Goal: Task Accomplishment & Management: Complete application form

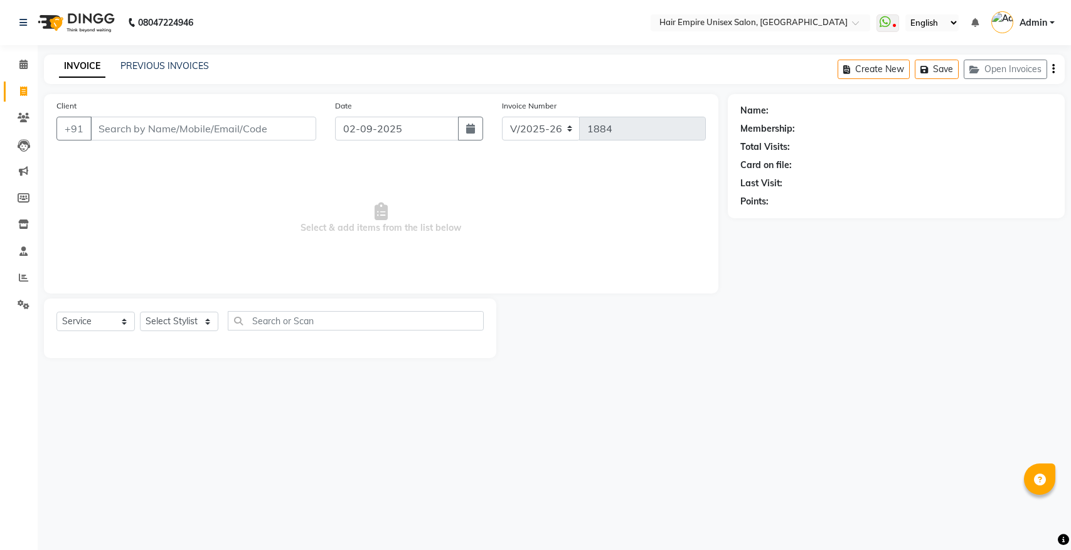
select select "5055"
select select "service"
click at [22, 63] on icon at bounding box center [23, 64] width 8 height 9
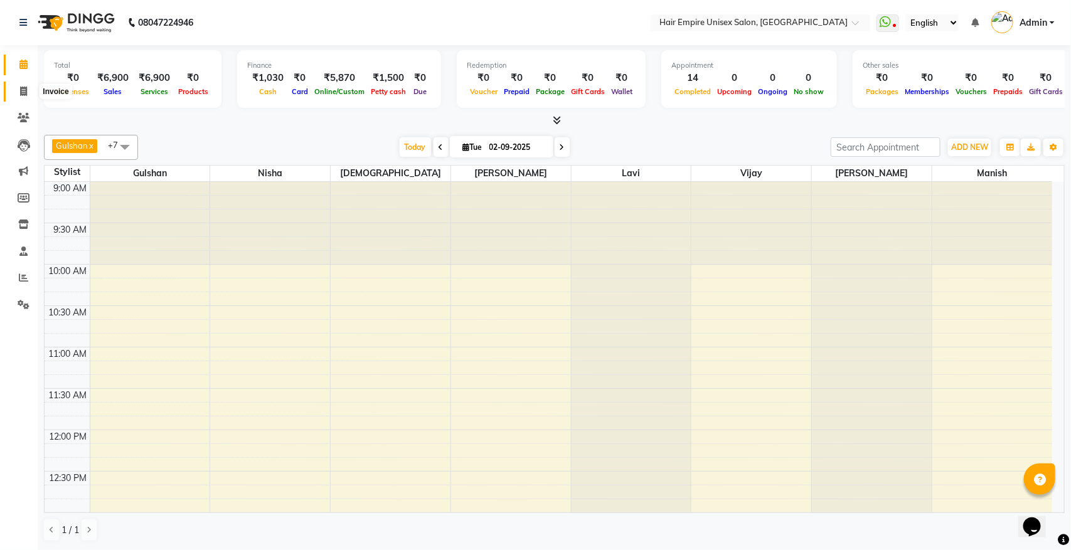
click at [23, 93] on icon at bounding box center [23, 91] width 7 height 9
select select "5055"
select select "service"
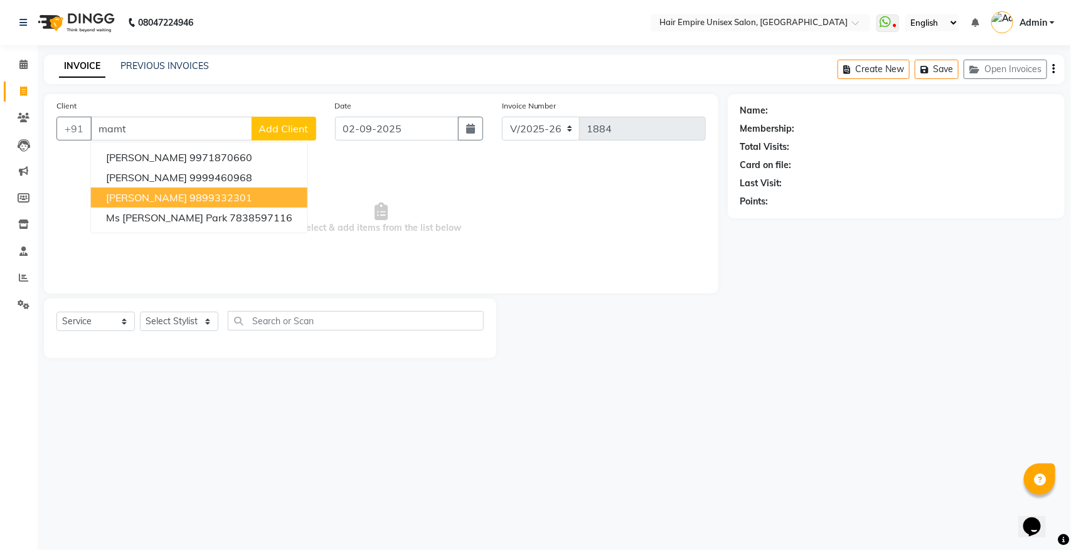
click at [182, 193] on span "[PERSON_NAME]" at bounding box center [146, 197] width 81 height 13
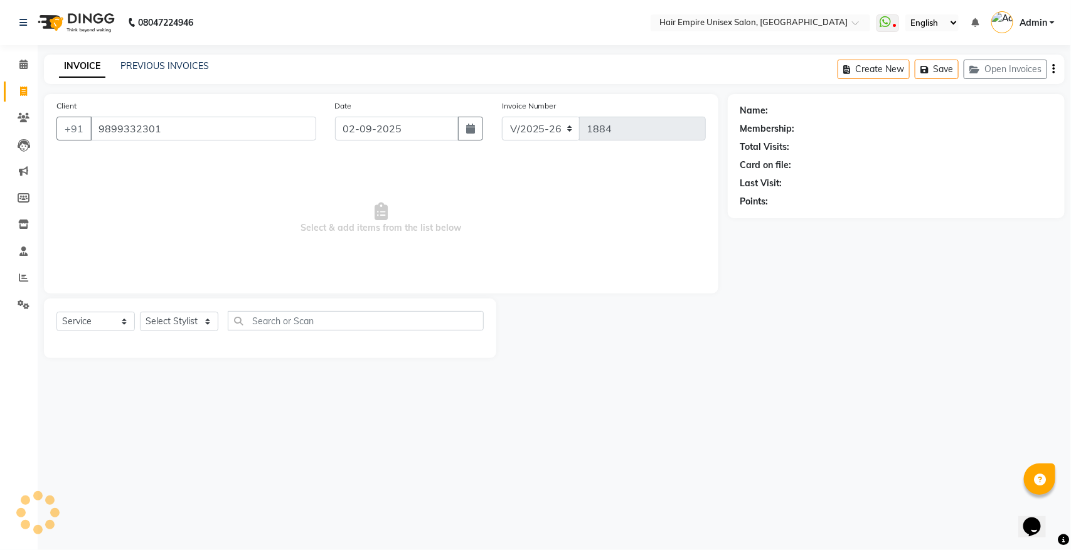
type input "9899332301"
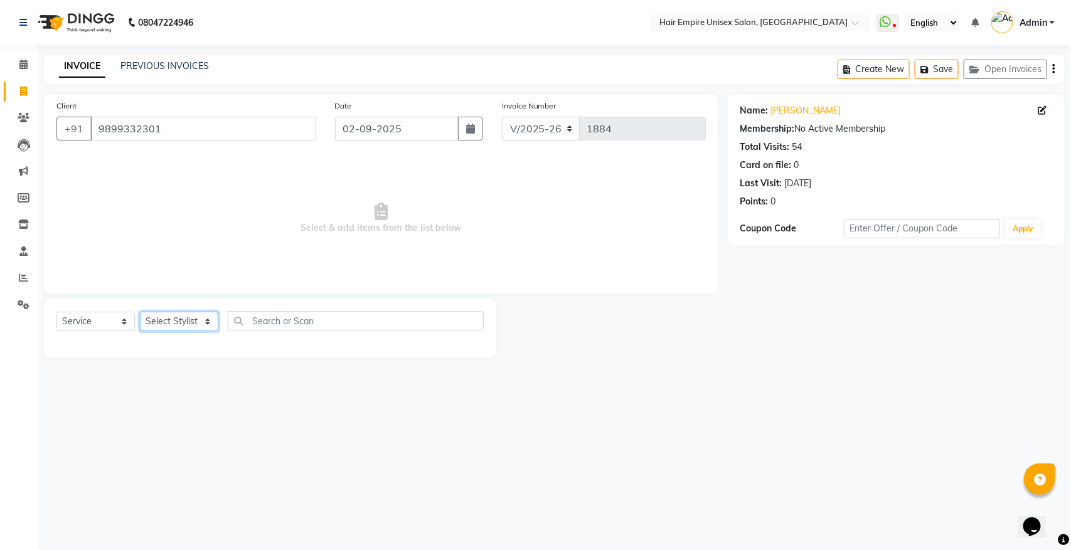
click at [161, 321] on select "Select Stylist [PERSON_NAME] [PERSON_NAME] [PERSON_NAME] [PERSON_NAME] Nisha [P…" at bounding box center [179, 321] width 78 height 19
select select "31808"
click at [140, 312] on select "Select Stylist [PERSON_NAME] [PERSON_NAME] [PERSON_NAME] [PERSON_NAME] Nisha [P…" at bounding box center [179, 321] width 78 height 19
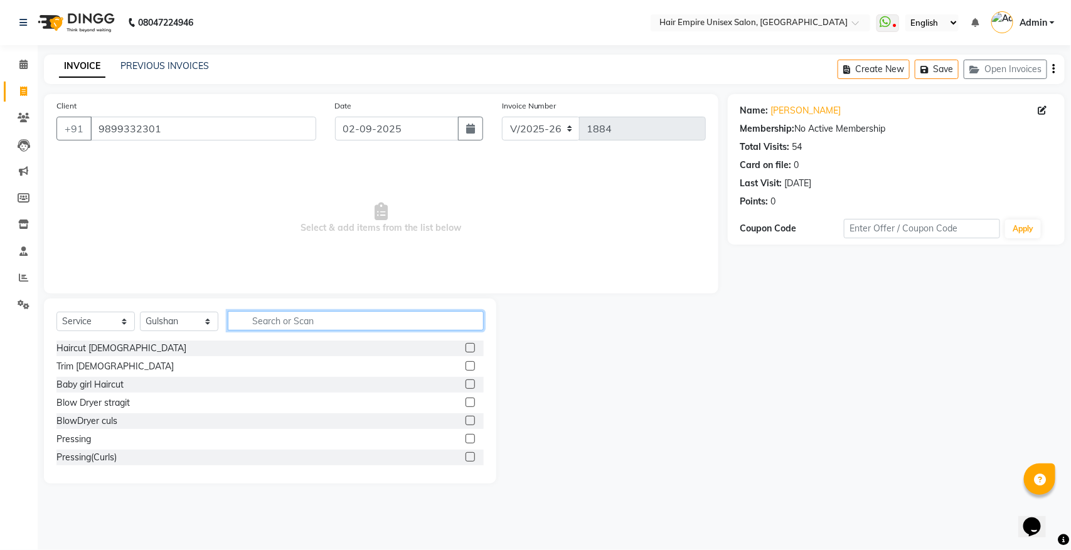
click at [319, 317] on input "text" at bounding box center [356, 320] width 256 height 19
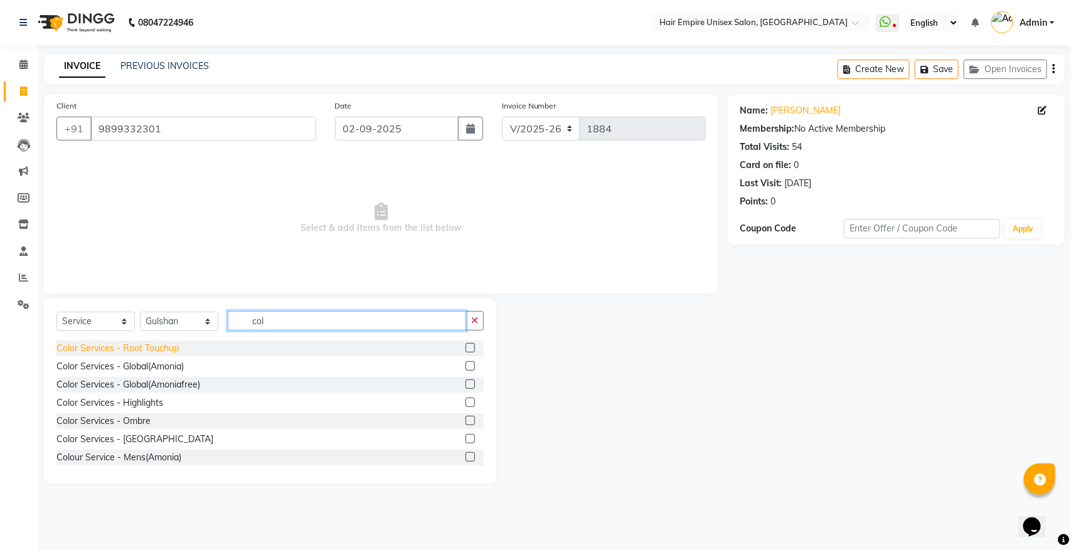
type input "col"
click at [146, 347] on div "Color Services - Root Touchup" at bounding box center [117, 348] width 122 height 13
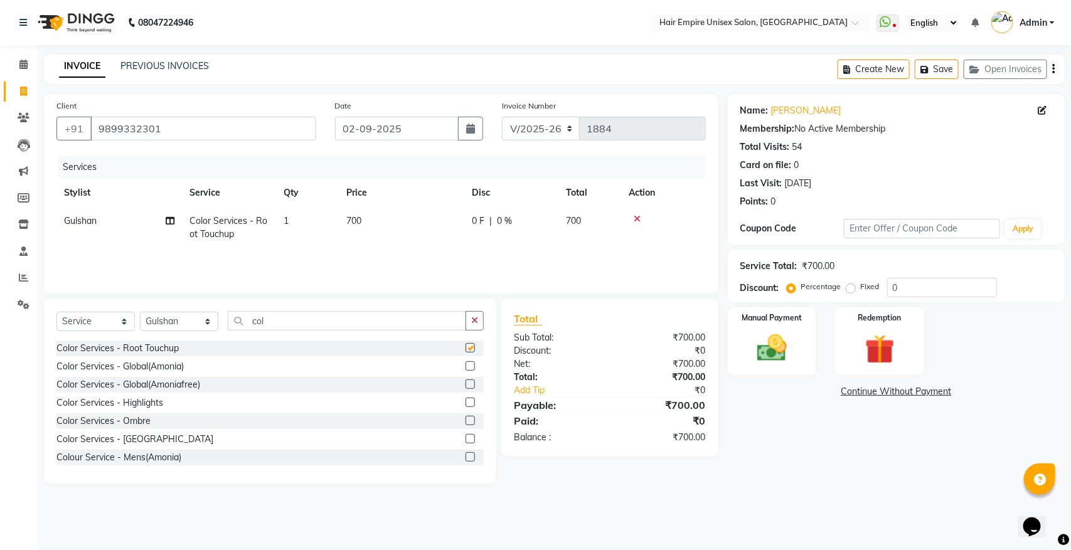
checkbox input "false"
click at [26, 116] on icon at bounding box center [24, 117] width 12 height 9
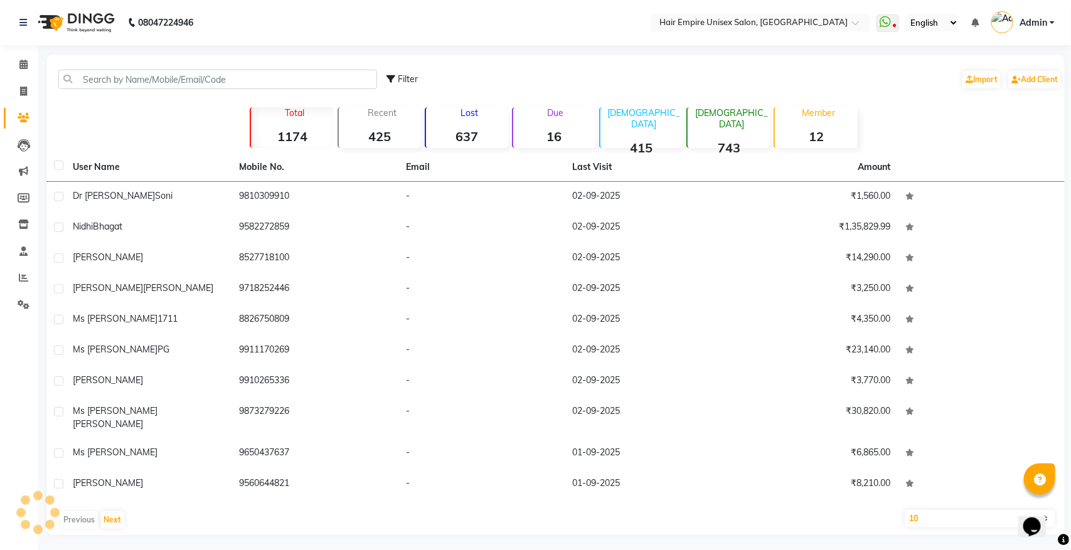
click at [92, 510] on div "Previous Next" at bounding box center [555, 520] width 1008 height 20
click at [117, 511] on button "Next" at bounding box center [112, 520] width 24 height 18
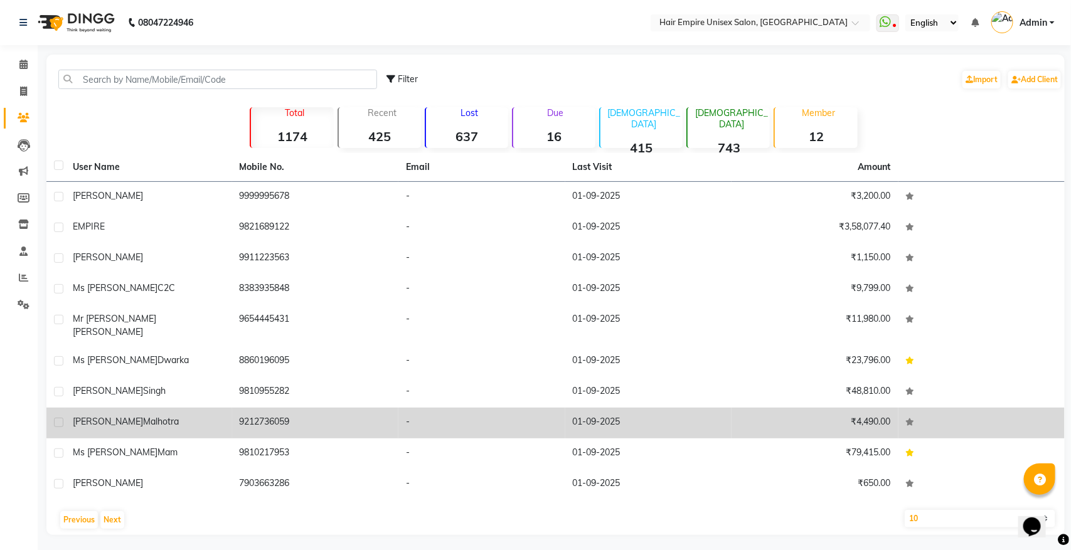
click at [143, 416] on span "malhotra" at bounding box center [161, 421] width 36 height 11
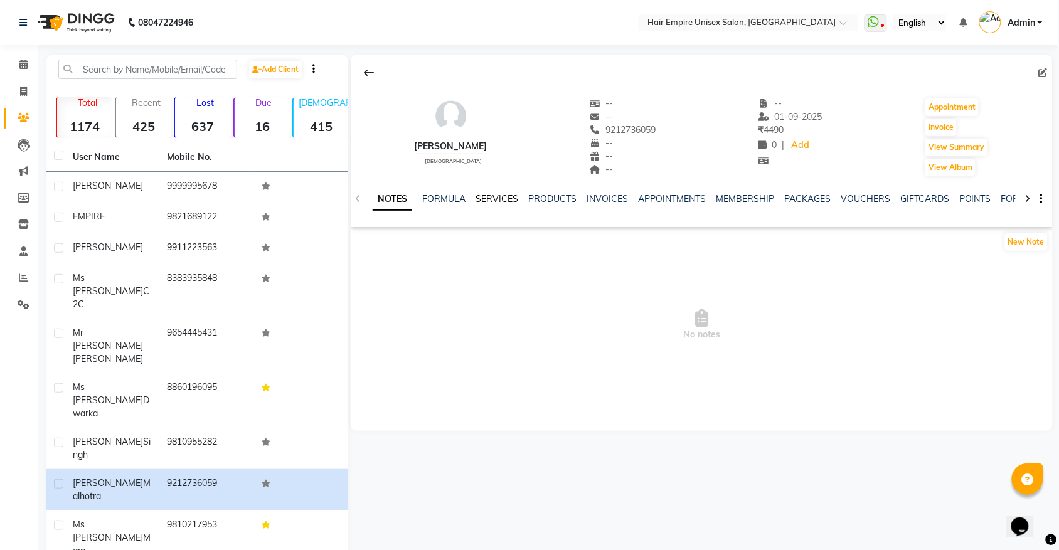
click at [503, 199] on link "SERVICES" at bounding box center [497, 198] width 43 height 11
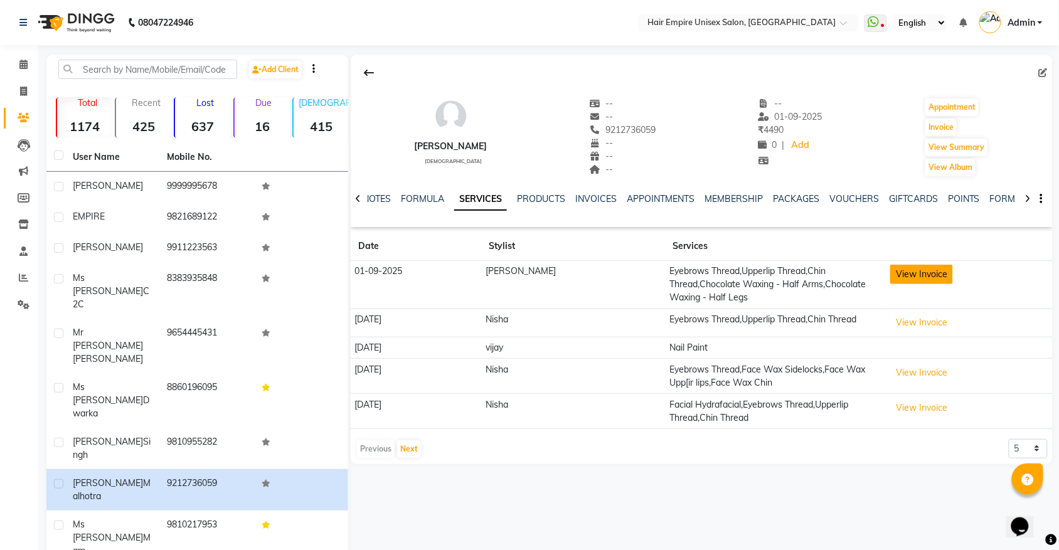
click at [907, 270] on button "View Invoice" at bounding box center [921, 274] width 63 height 19
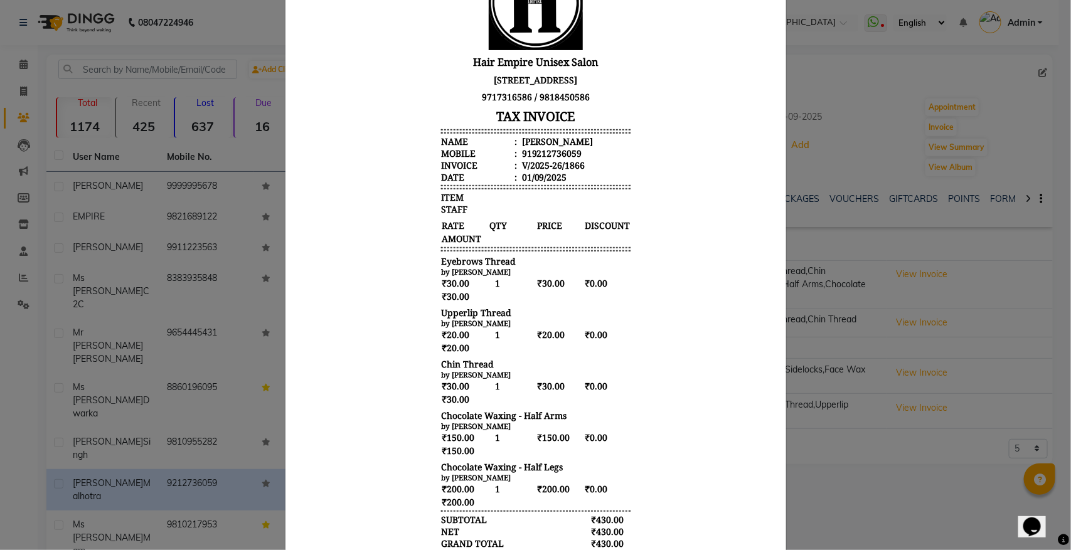
scroll to position [157, 0]
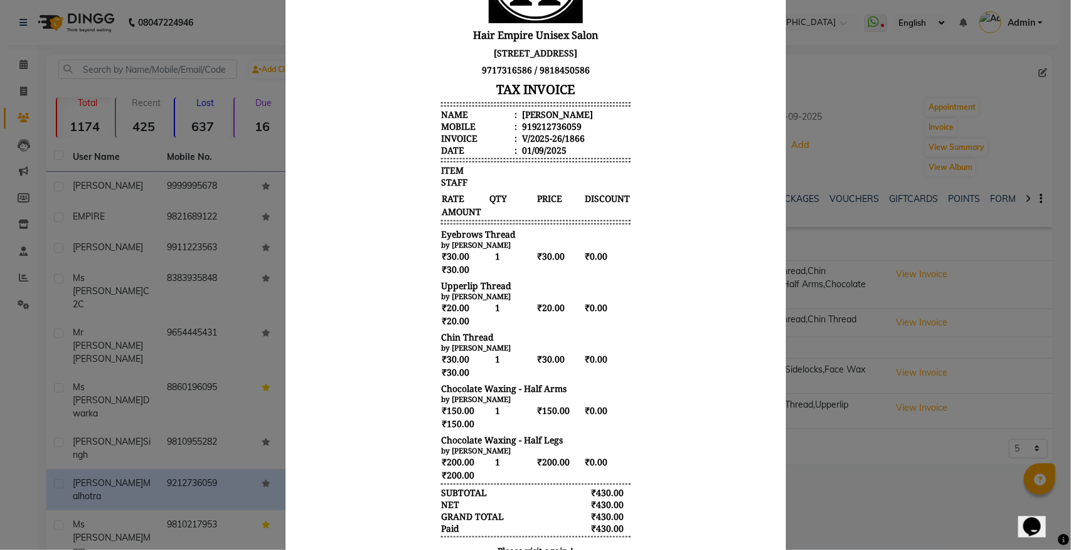
click at [912, 321] on ngb-modal-window "INVOICE View Invoice Close" at bounding box center [535, 275] width 1071 height 550
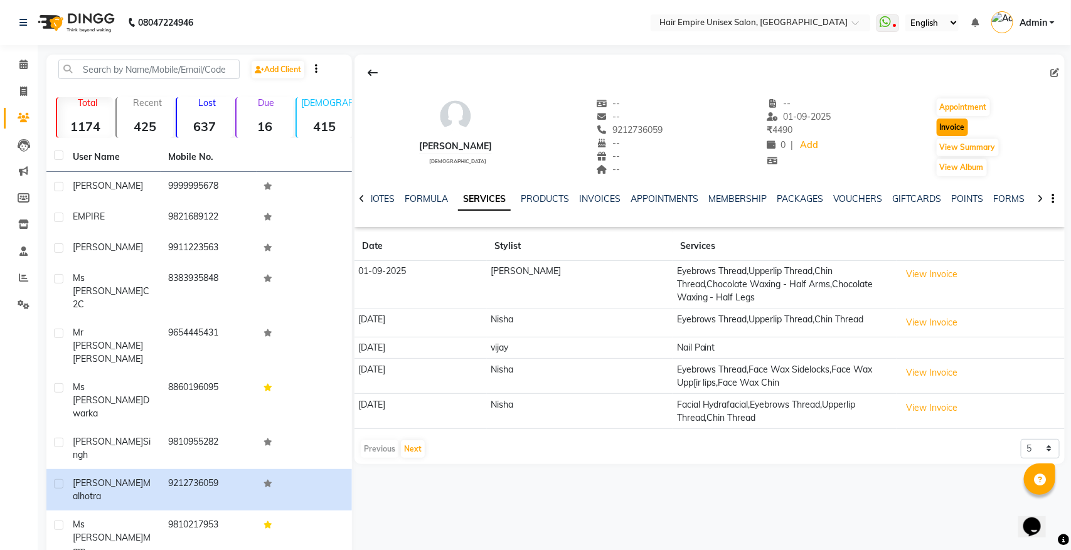
click at [945, 130] on button "Invoice" at bounding box center [952, 128] width 31 height 18
select select "5055"
select select "service"
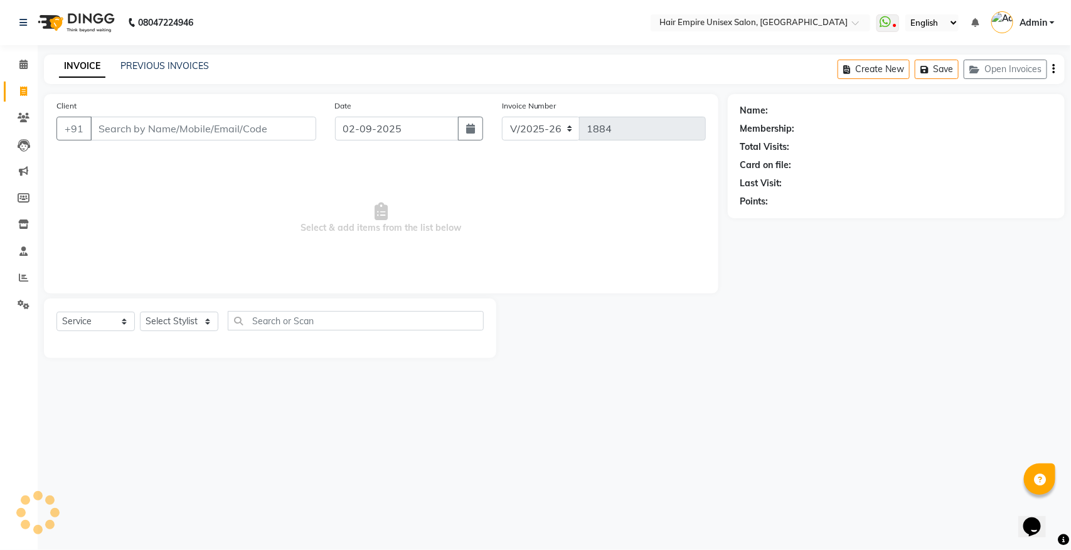
type input "9212736059"
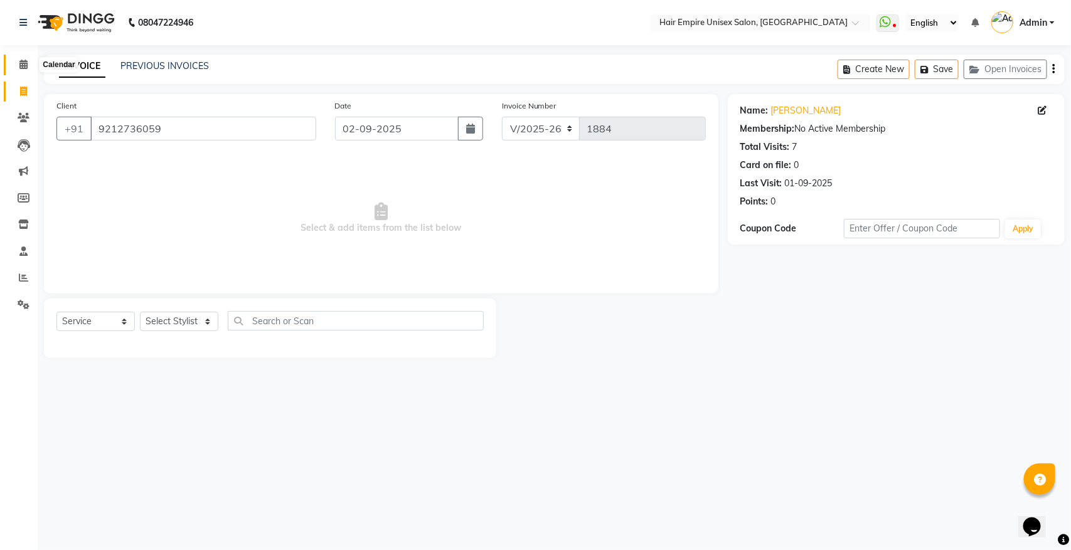
click at [24, 66] on icon at bounding box center [23, 64] width 8 height 9
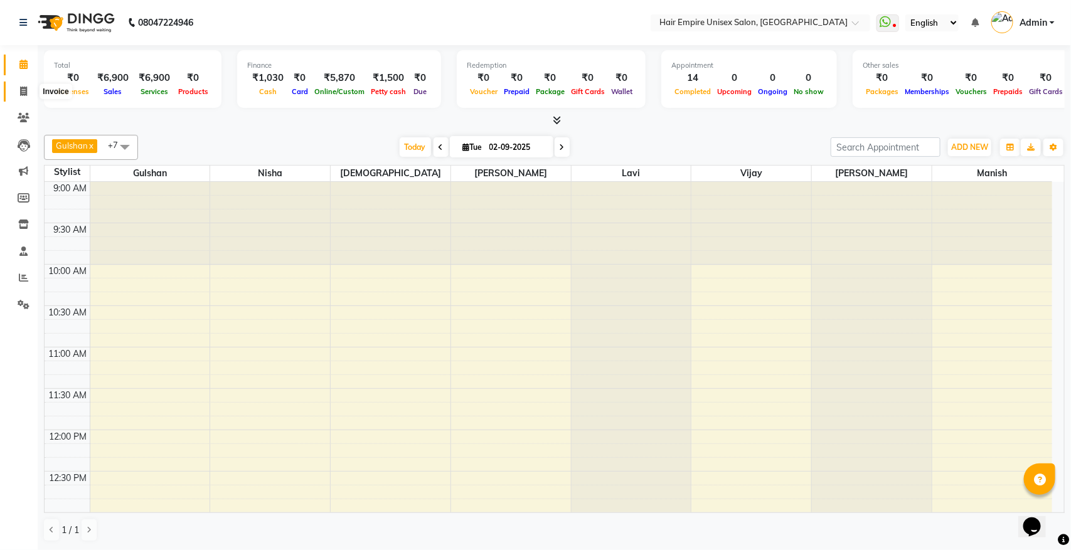
click at [26, 91] on icon at bounding box center [23, 91] width 7 height 9
select select "service"
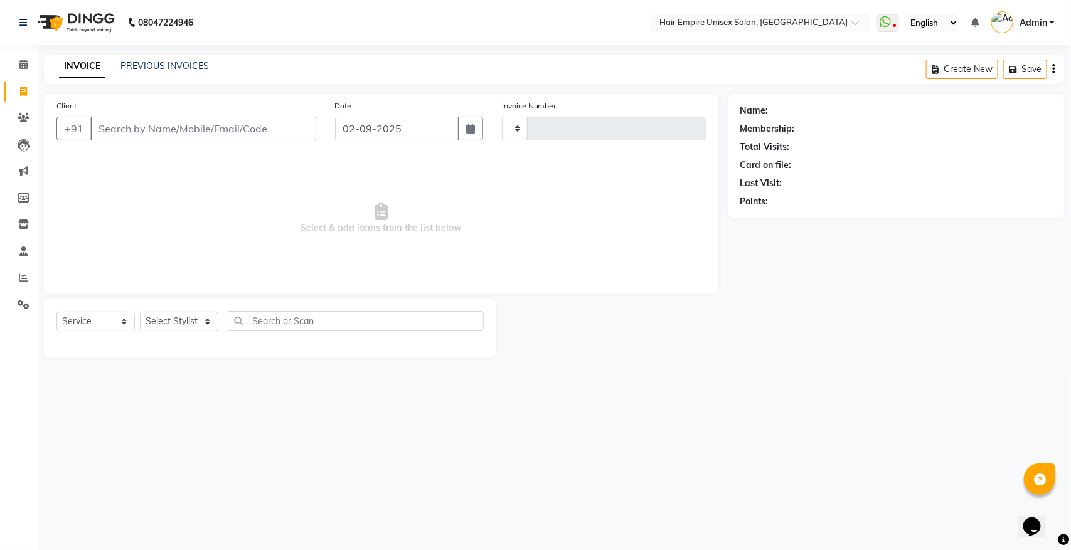
type input "1884"
select select "5055"
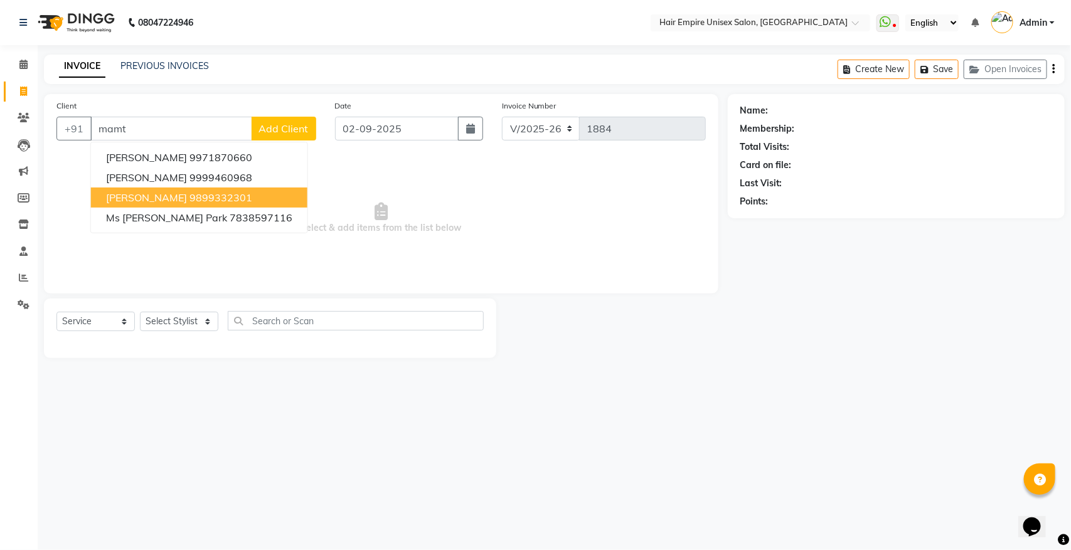
click at [148, 199] on span "[PERSON_NAME]" at bounding box center [146, 197] width 81 height 13
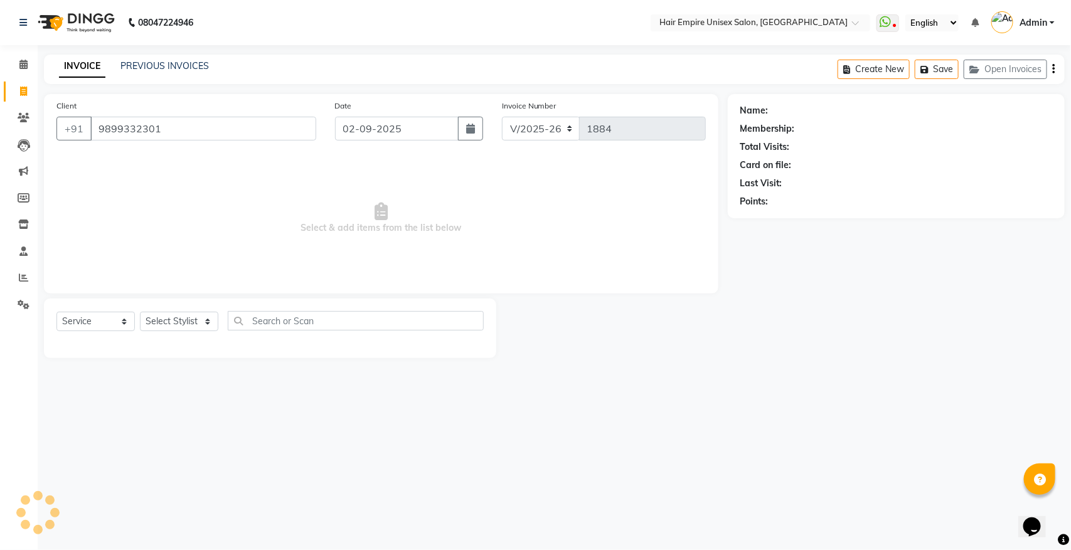
type input "9899332301"
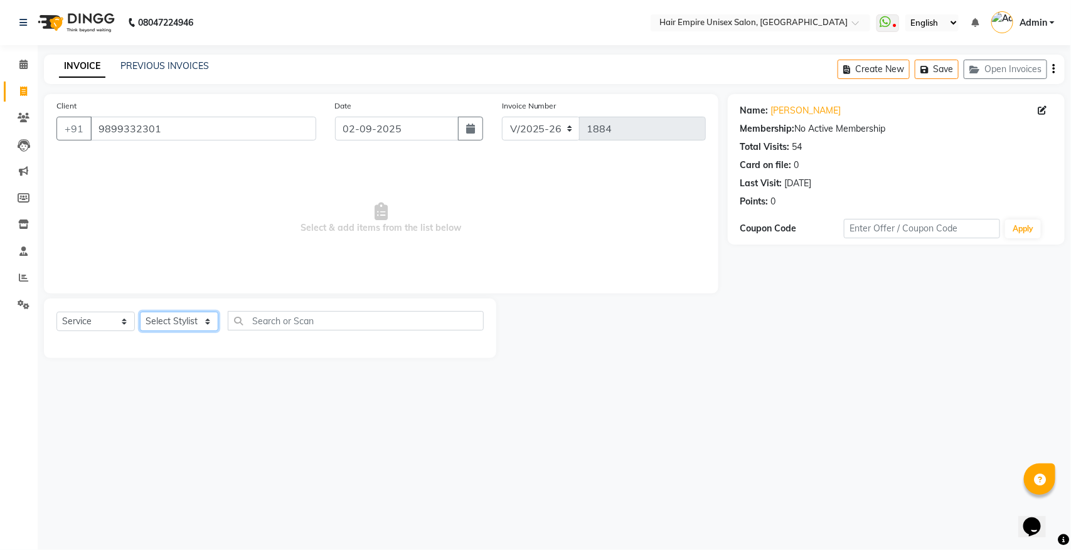
click at [162, 325] on select "Select Stylist [PERSON_NAME] [PERSON_NAME] [PERSON_NAME] [PERSON_NAME] Nisha [P…" at bounding box center [179, 321] width 78 height 19
select select "31808"
click at [140, 312] on select "Select Stylist [PERSON_NAME] [PERSON_NAME] [PERSON_NAME] [PERSON_NAME] Nisha [P…" at bounding box center [179, 321] width 78 height 19
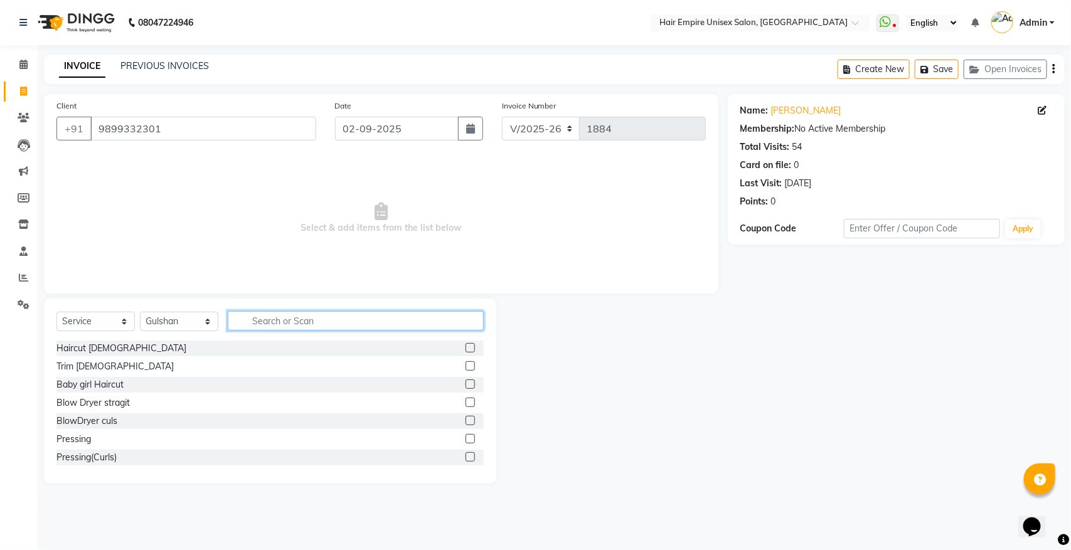
click at [311, 320] on input "text" at bounding box center [356, 320] width 256 height 19
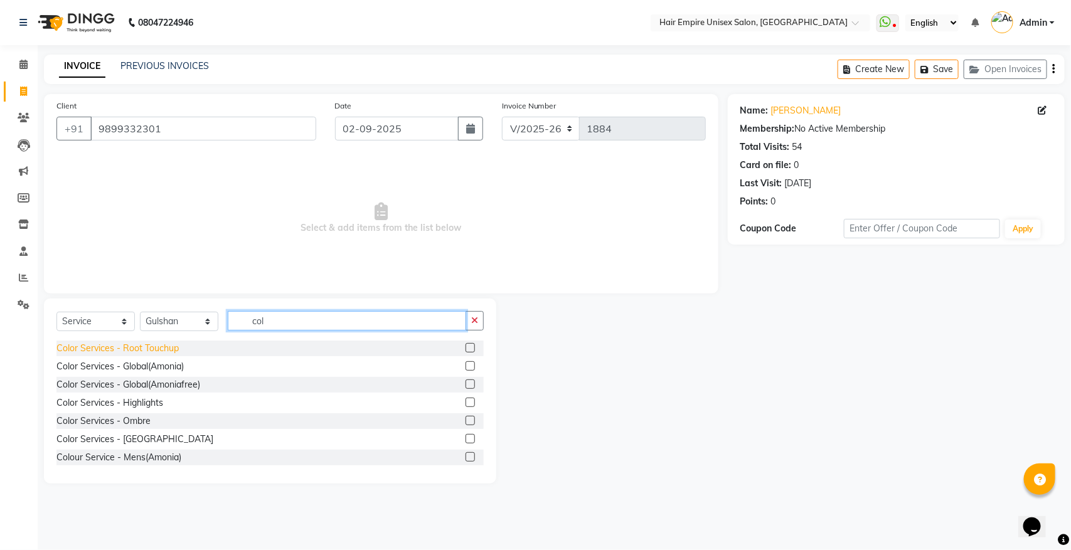
type input "col"
click at [154, 353] on div "Color Services - Root Touchup" at bounding box center [117, 348] width 122 height 13
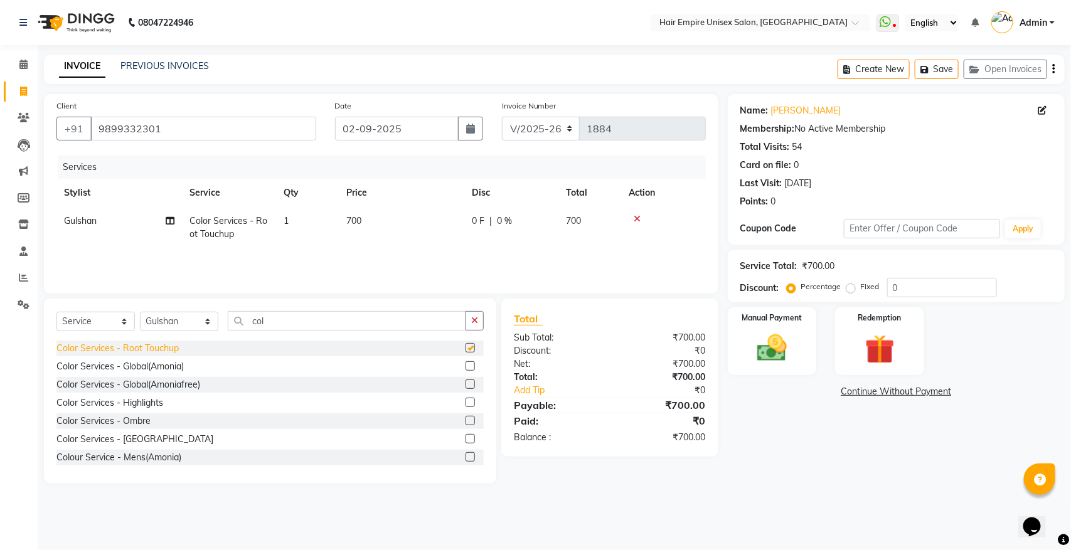
checkbox input "false"
click at [164, 317] on select "Select Stylist [PERSON_NAME] [PERSON_NAME] [PERSON_NAME] [PERSON_NAME] Nisha [P…" at bounding box center [179, 321] width 78 height 19
select select "89725"
click at [140, 312] on select "Select Stylist [PERSON_NAME] [PERSON_NAME] [PERSON_NAME] [PERSON_NAME] Nisha [P…" at bounding box center [179, 321] width 78 height 19
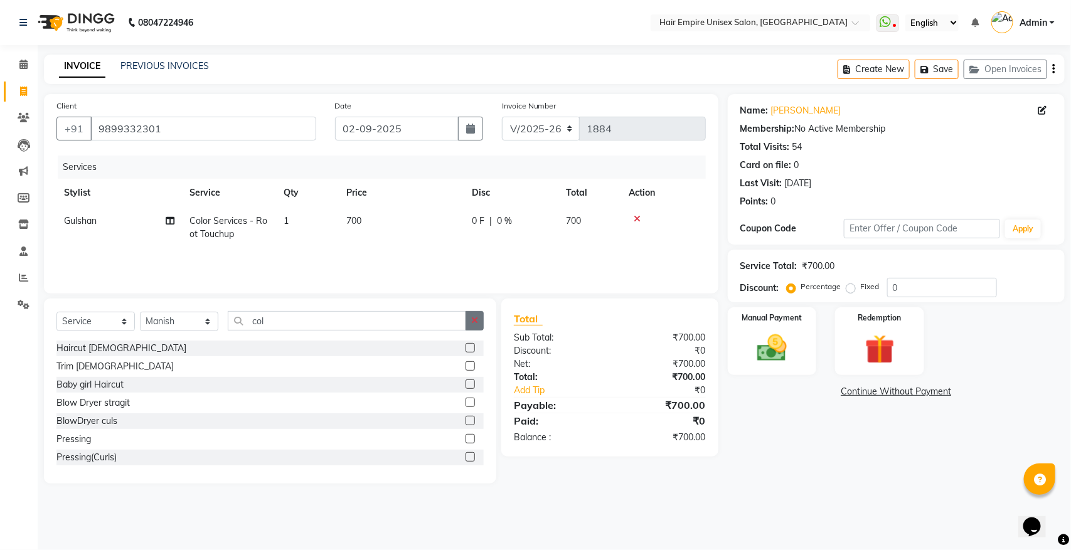
click at [477, 318] on icon "button" at bounding box center [474, 320] width 7 height 9
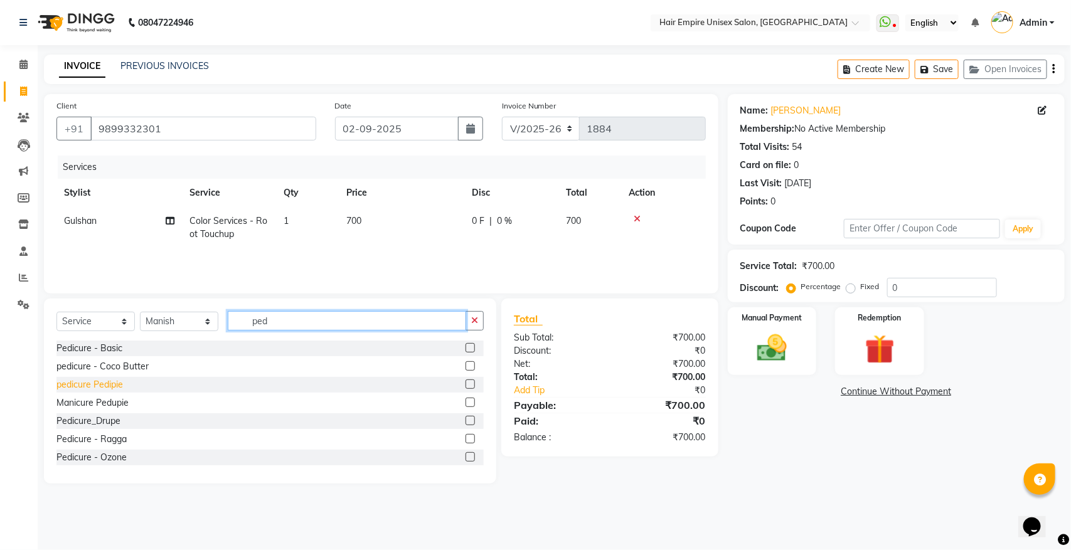
type input "ped"
click at [108, 388] on div "pedicure Pedipie" at bounding box center [89, 384] width 66 height 13
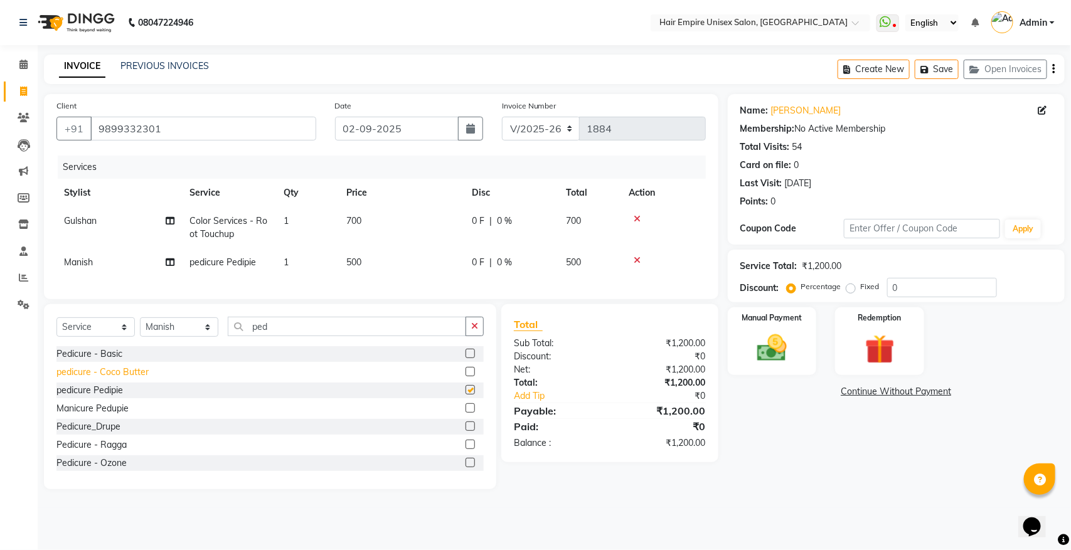
checkbox input "false"
click at [785, 358] on img at bounding box center [772, 348] width 50 height 35
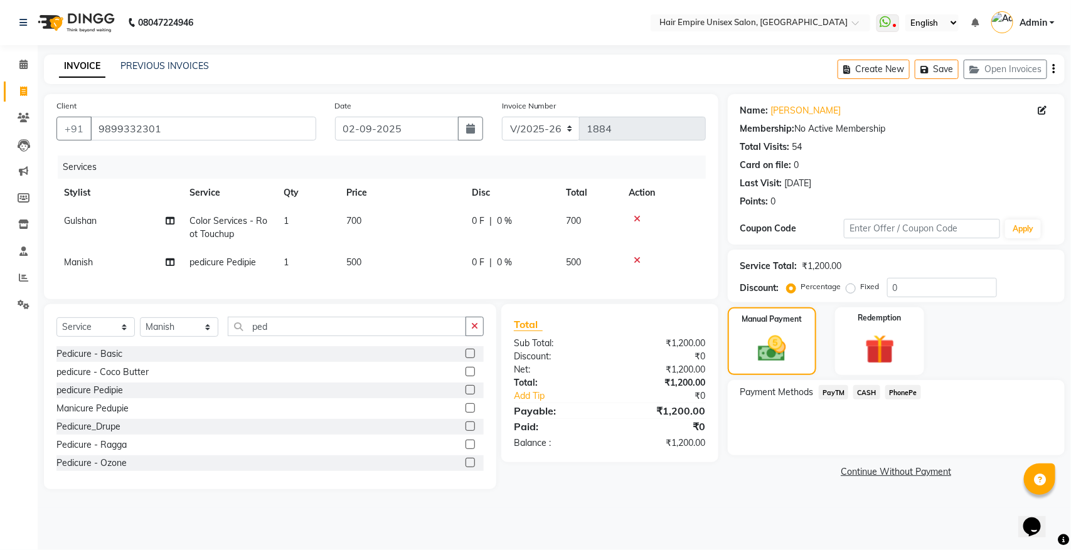
click at [832, 395] on span "PayTM" at bounding box center [834, 392] width 30 height 14
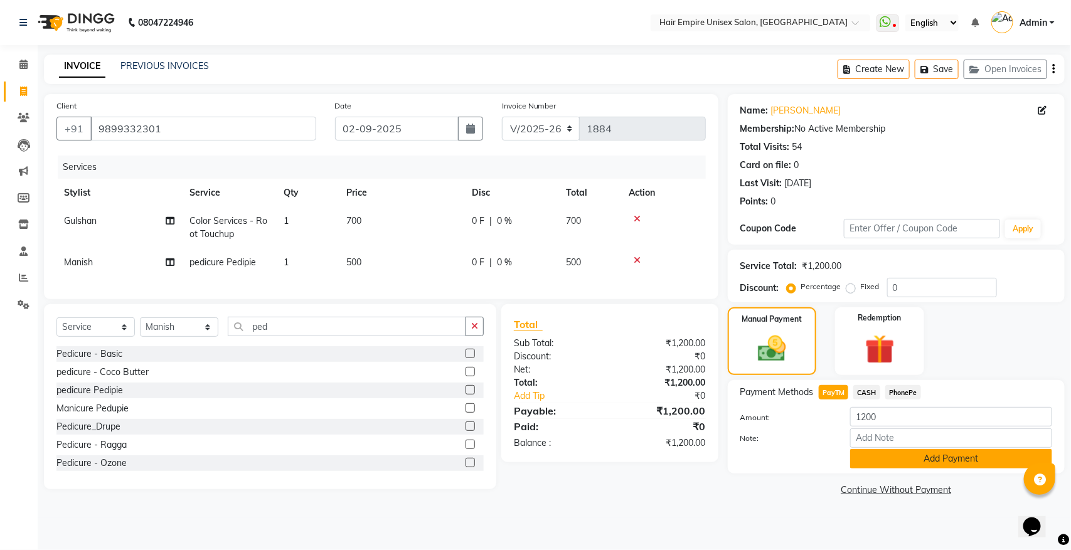
click at [880, 464] on button "Add Payment" at bounding box center [951, 458] width 202 height 19
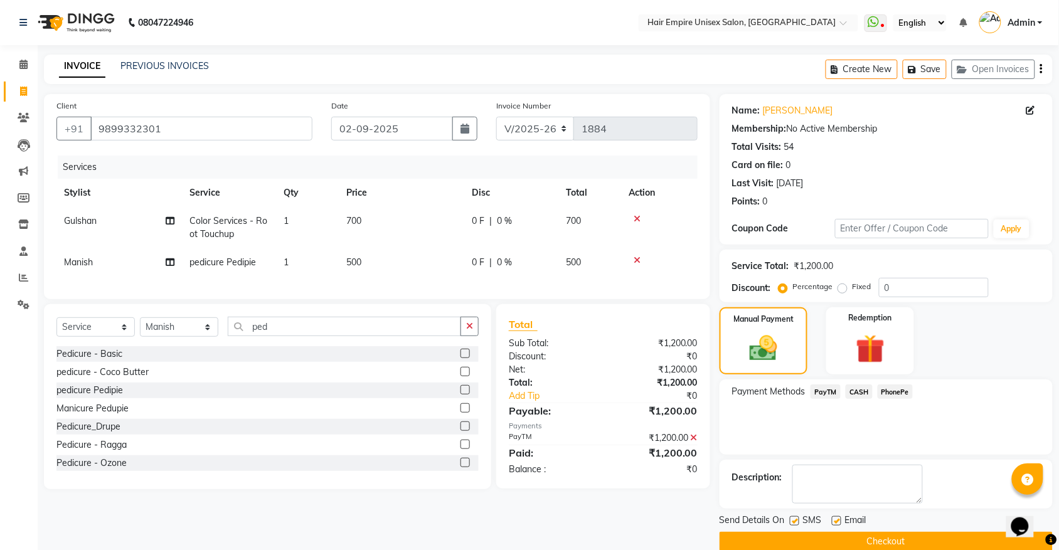
click at [880, 536] on button "Checkout" at bounding box center [886, 541] width 333 height 19
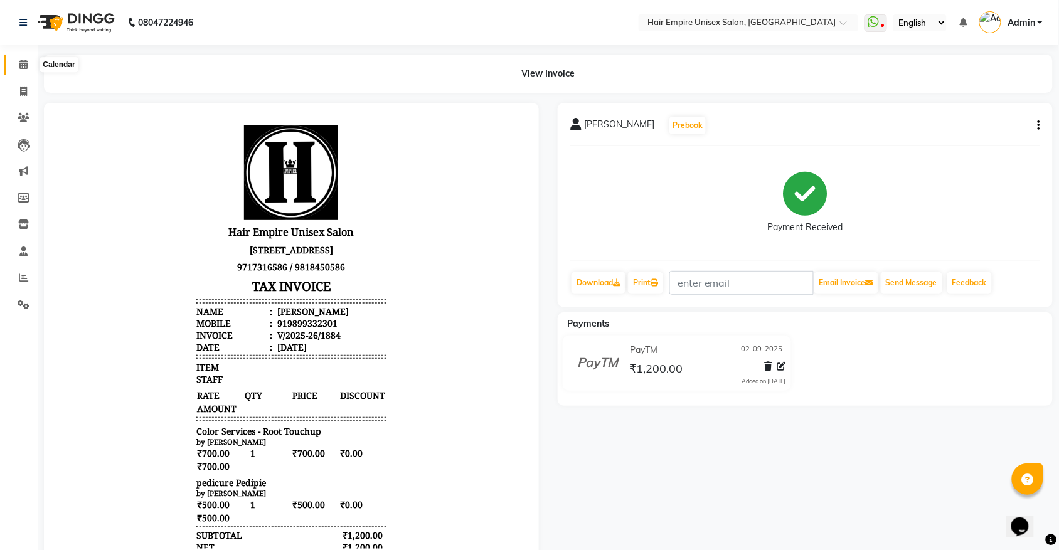
click at [17, 66] on span at bounding box center [24, 65] width 22 height 14
